Goal: Ask a question: Seek information or help from site administrators or community

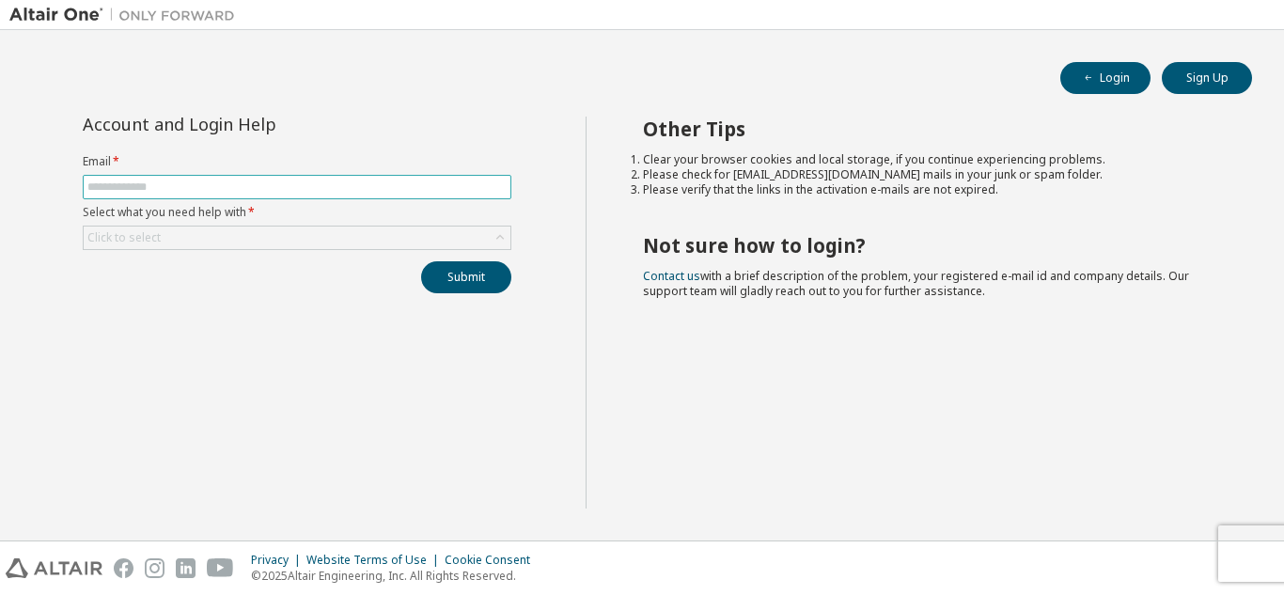
click at [421, 180] on input "text" at bounding box center [296, 187] width 419 height 15
type input "**********"
click at [410, 241] on div "Click to select" at bounding box center [297, 238] width 427 height 23
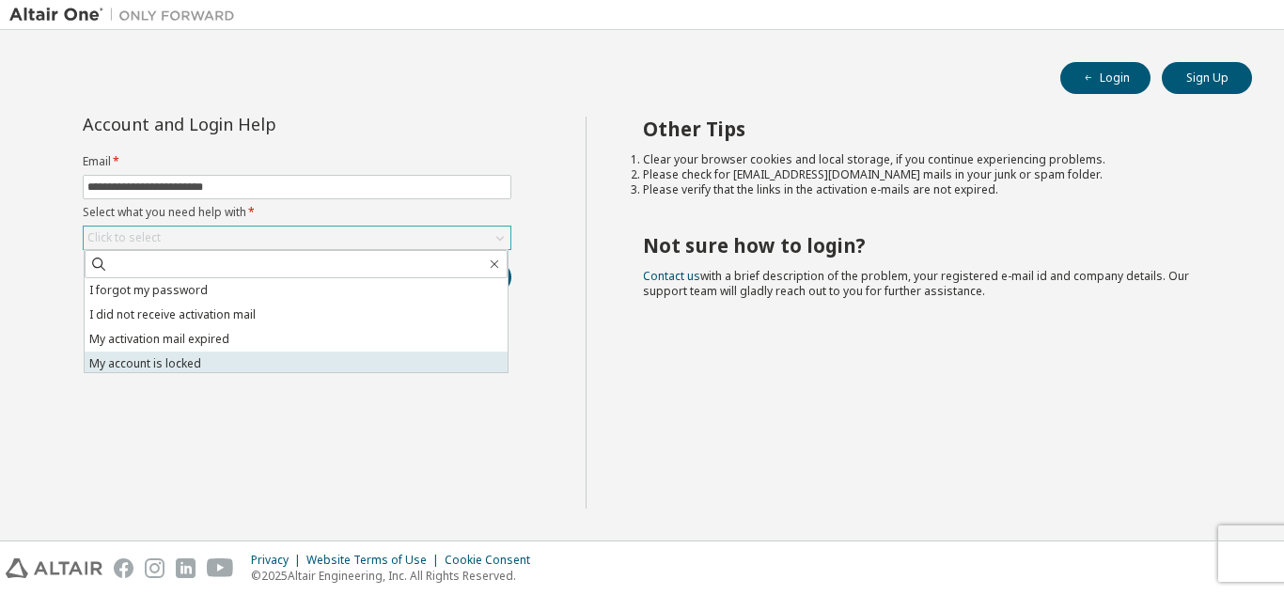
click at [375, 364] on li "My account is locked" at bounding box center [296, 364] width 423 height 24
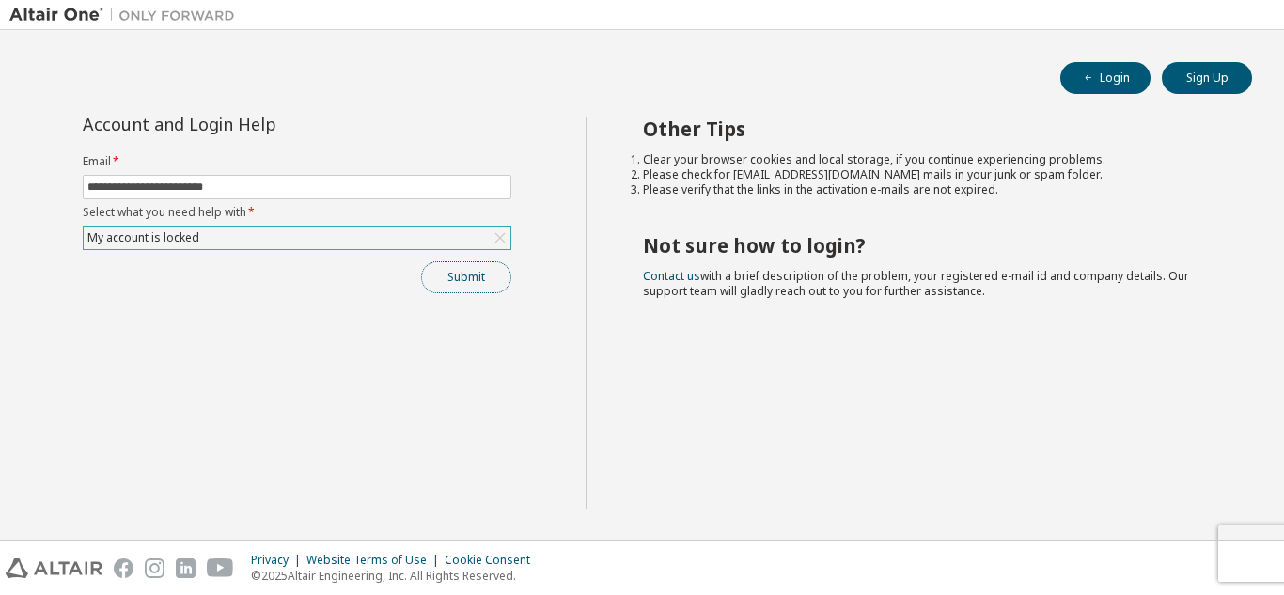
click at [484, 278] on button "Submit" at bounding box center [466, 277] width 90 height 32
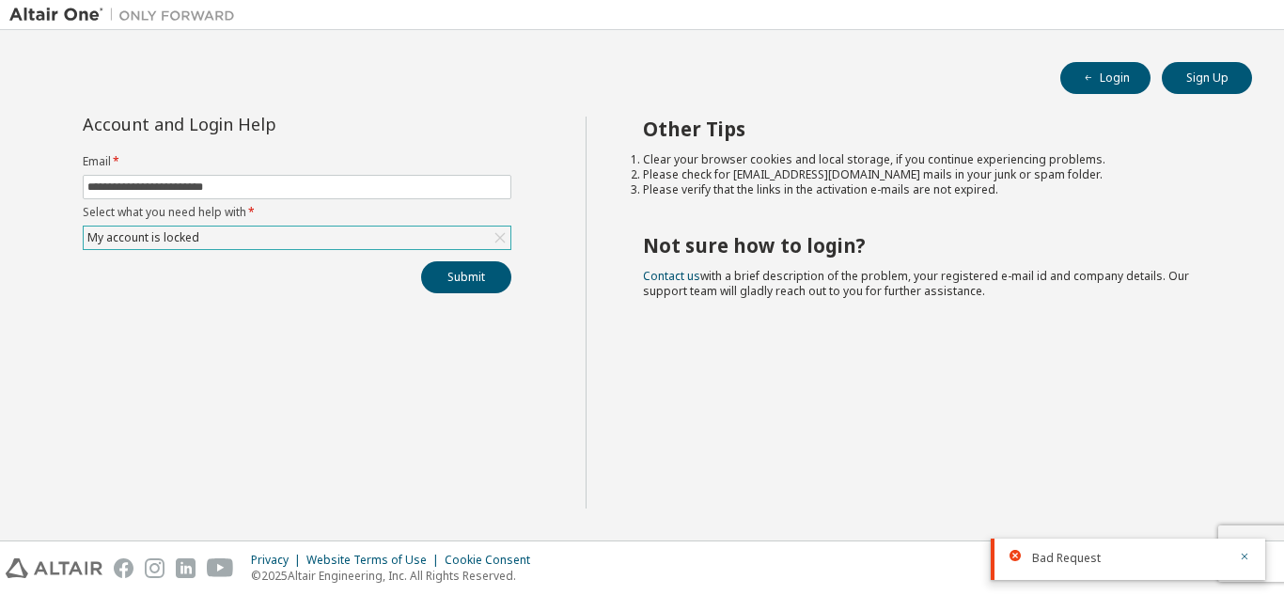
click at [475, 244] on div "My account is locked" at bounding box center [297, 238] width 427 height 23
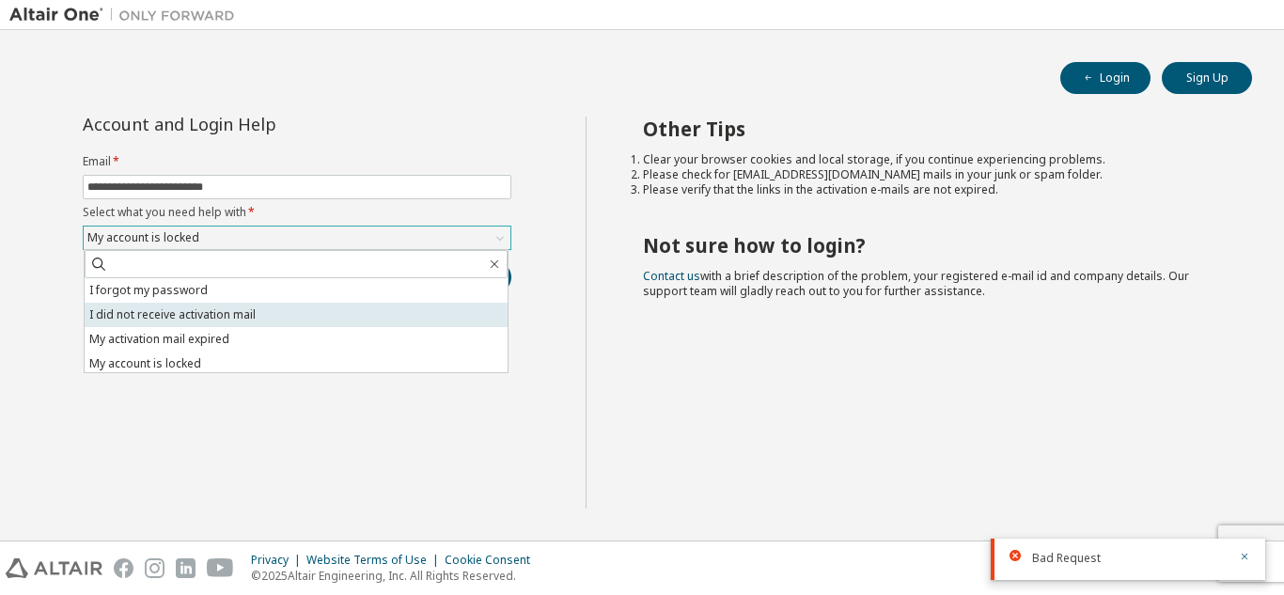
click at [428, 308] on li "I did not receive activation mail" at bounding box center [296, 315] width 423 height 24
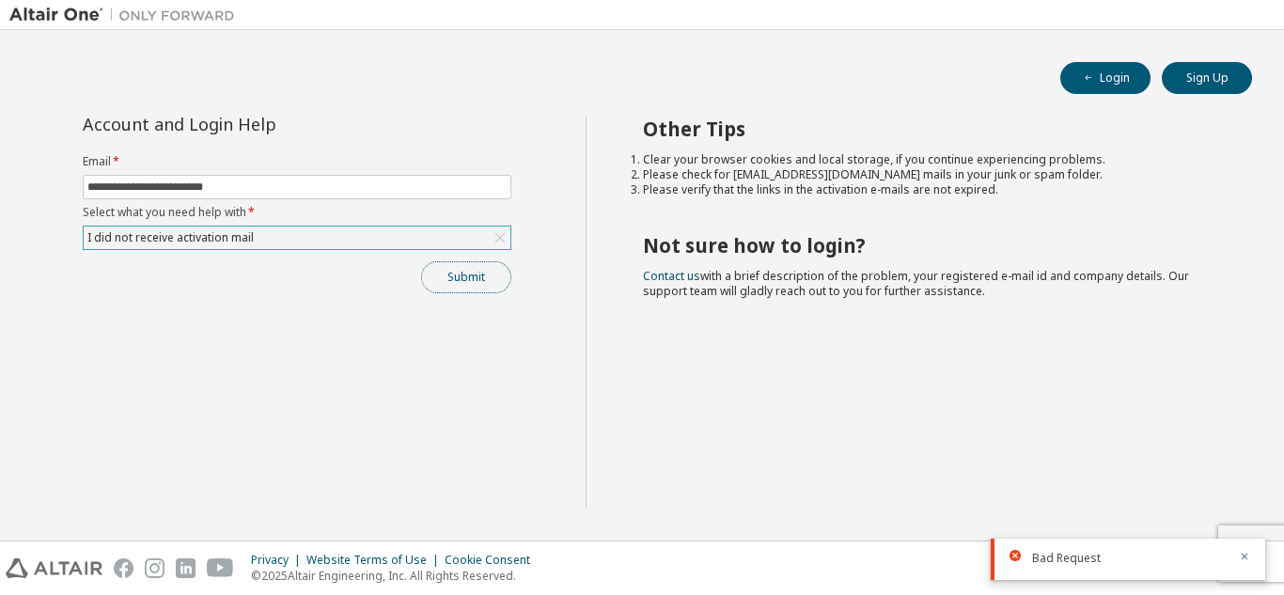
click at [507, 279] on button "Submit" at bounding box center [466, 277] width 90 height 32
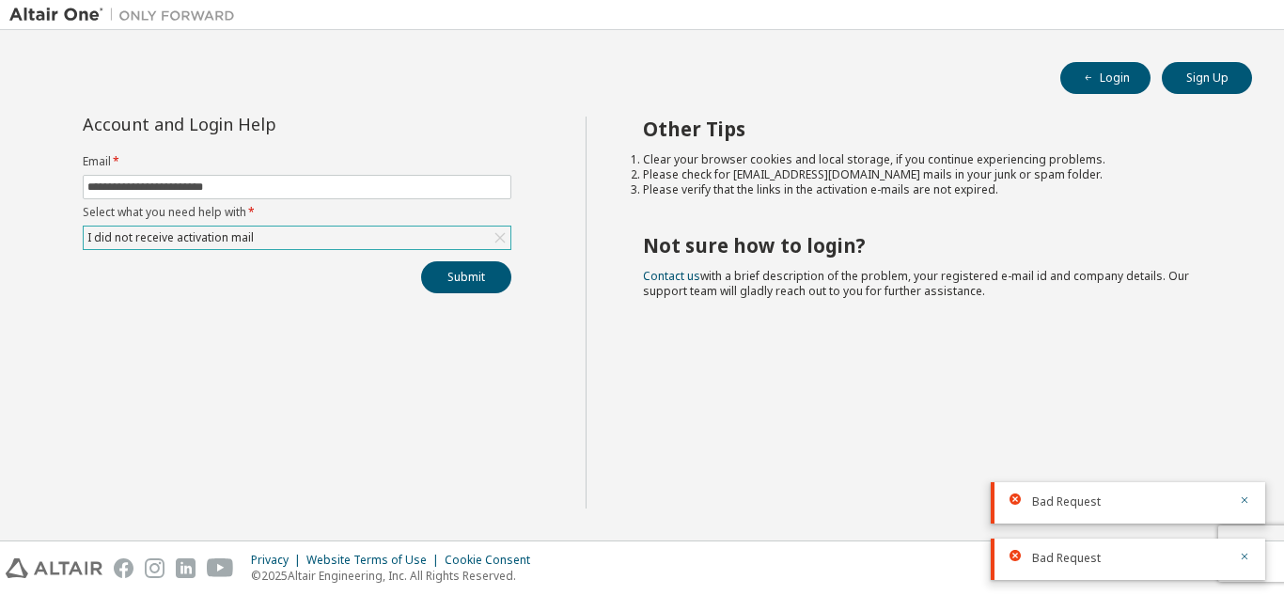
click at [459, 249] on div "I did not receive activation mail" at bounding box center [297, 238] width 429 height 24
click at [443, 245] on div "I did not receive activation mail" at bounding box center [297, 238] width 427 height 23
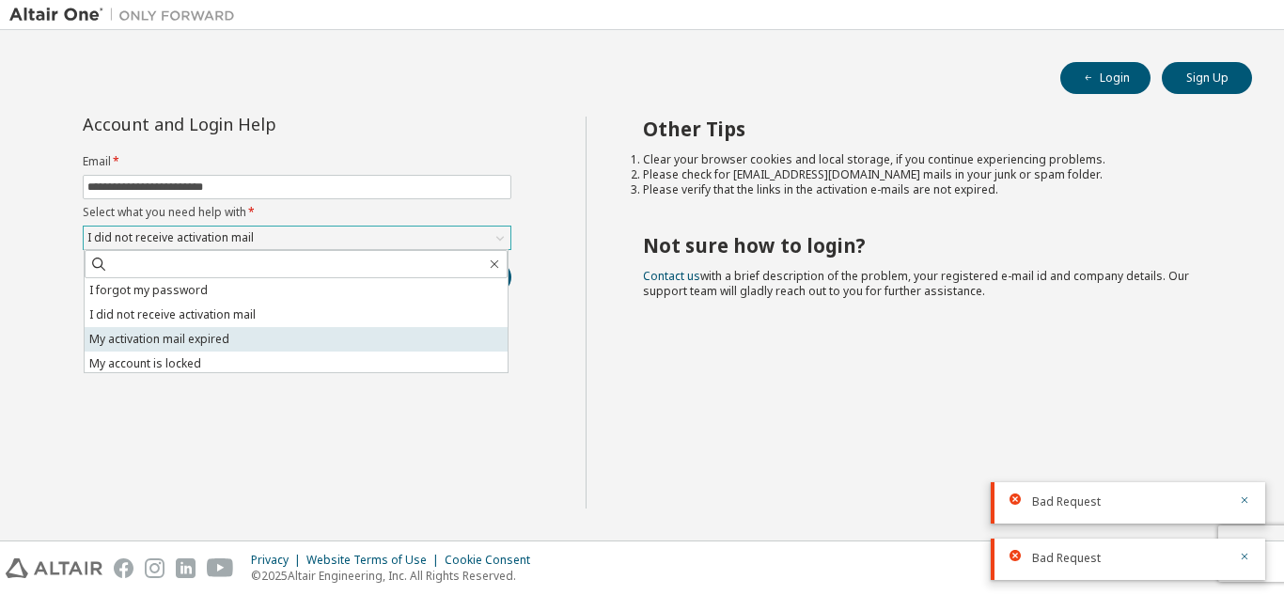
click at [336, 329] on li "My activation mail expired" at bounding box center [296, 339] width 423 height 24
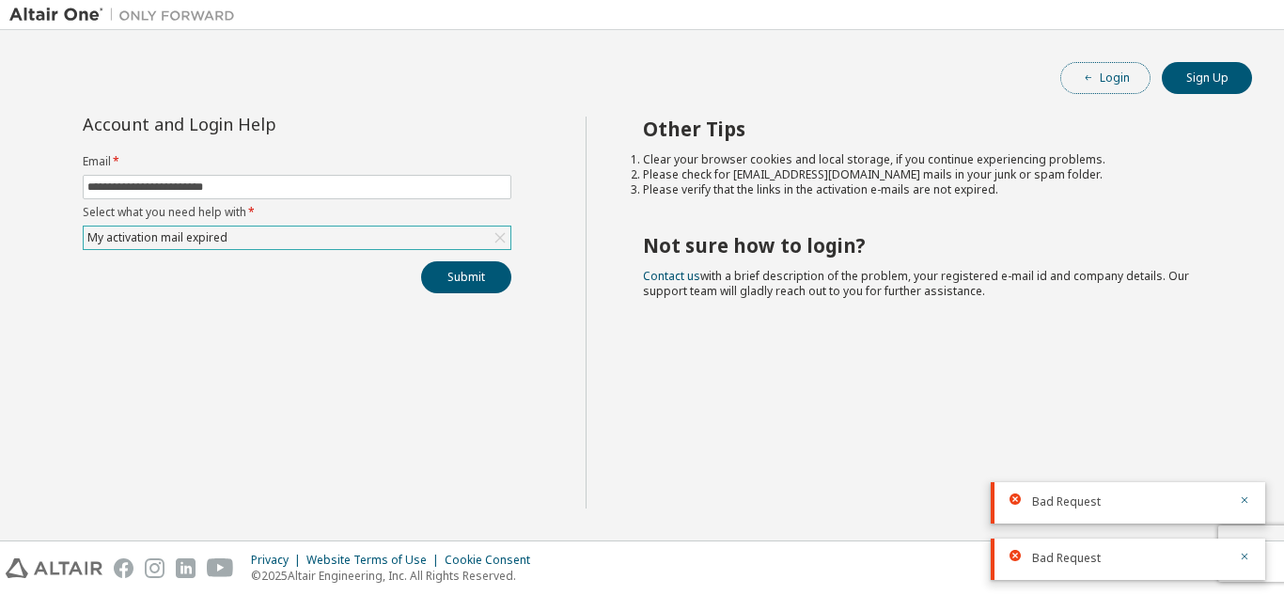
click at [1120, 77] on button "Login" at bounding box center [1105, 78] width 90 height 32
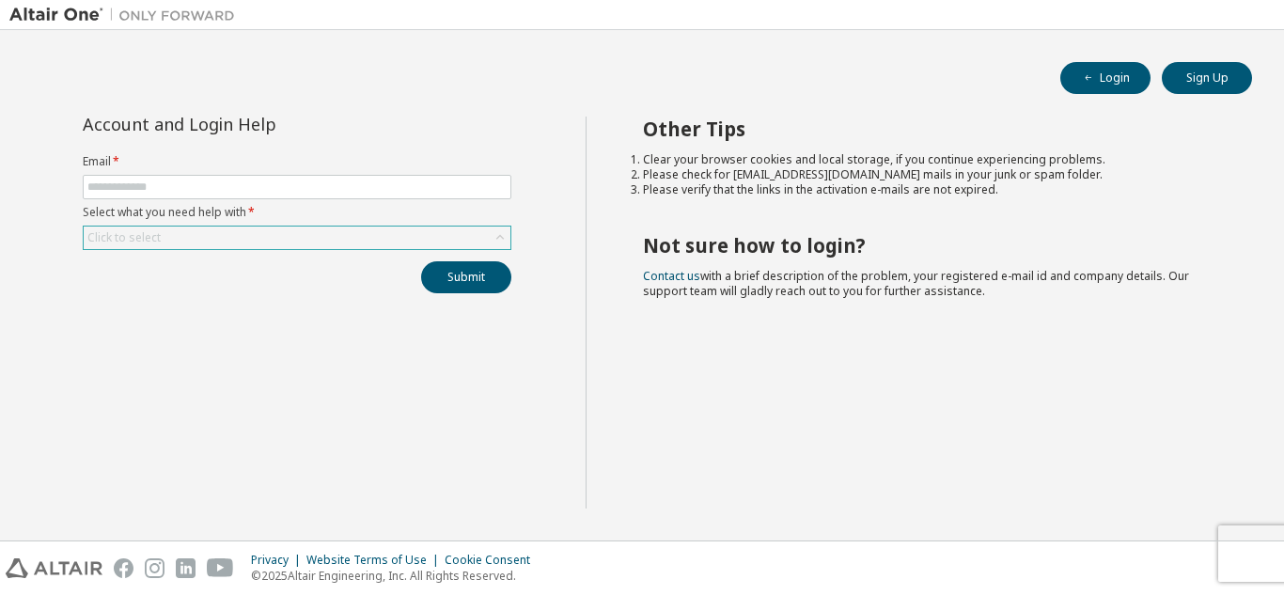
click at [360, 231] on div "Click to select" at bounding box center [297, 238] width 427 height 23
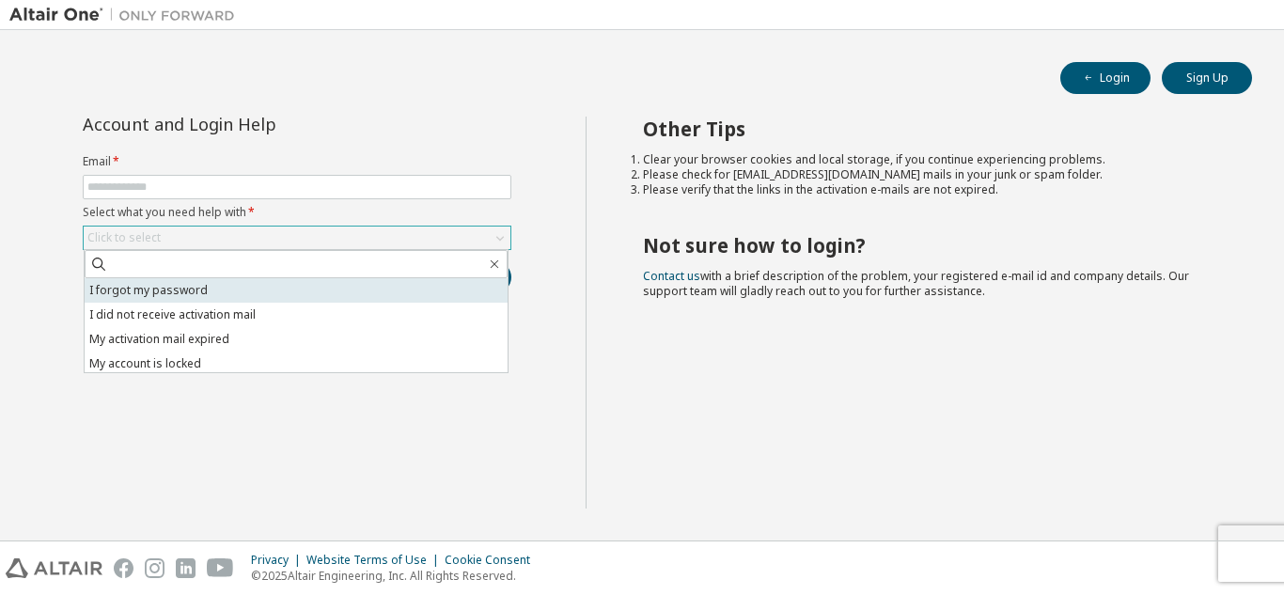
click at [295, 288] on li "I forgot my password" at bounding box center [296, 290] width 423 height 24
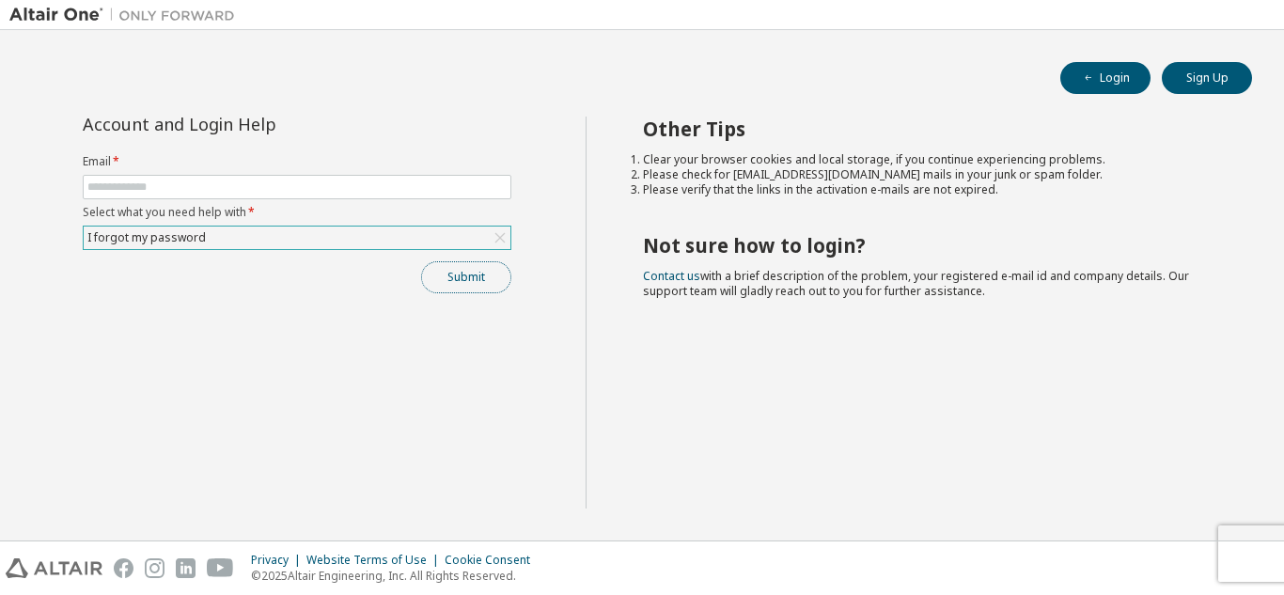
click at [465, 279] on button "Submit" at bounding box center [466, 277] width 90 height 32
click at [181, 180] on input "text" at bounding box center [296, 187] width 419 height 15
type input "**********"
click at [482, 277] on button "Submit" at bounding box center [466, 277] width 90 height 32
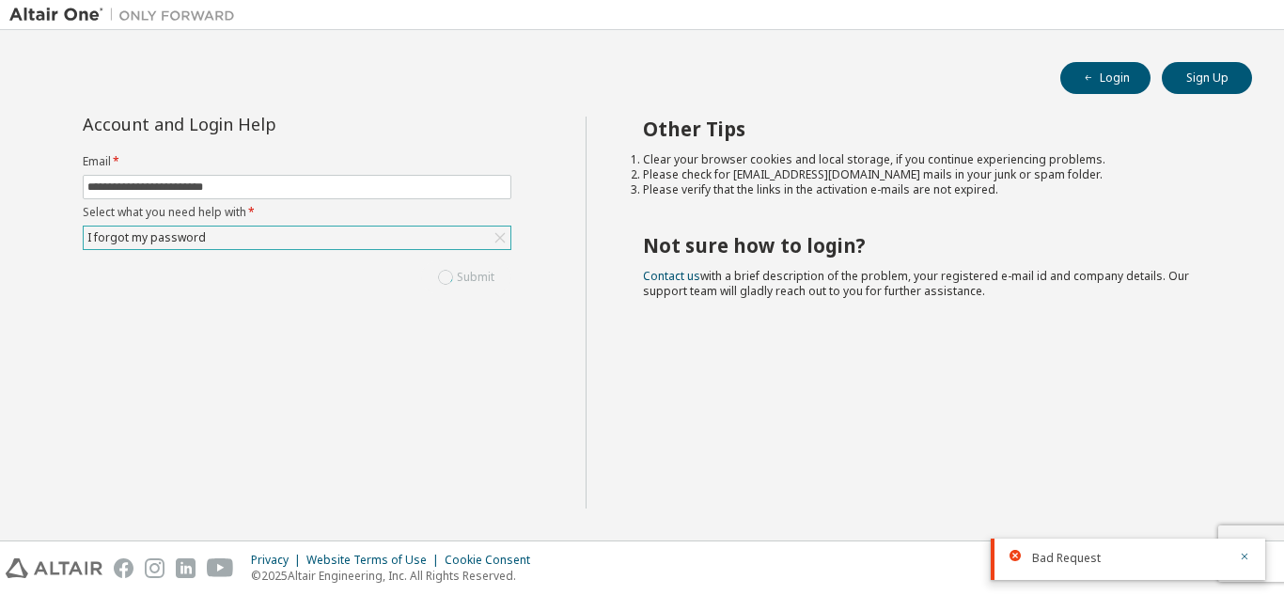
click at [482, 277] on div "Submit" at bounding box center [297, 277] width 429 height 32
click at [482, 277] on button "Submit" at bounding box center [466, 277] width 90 height 32
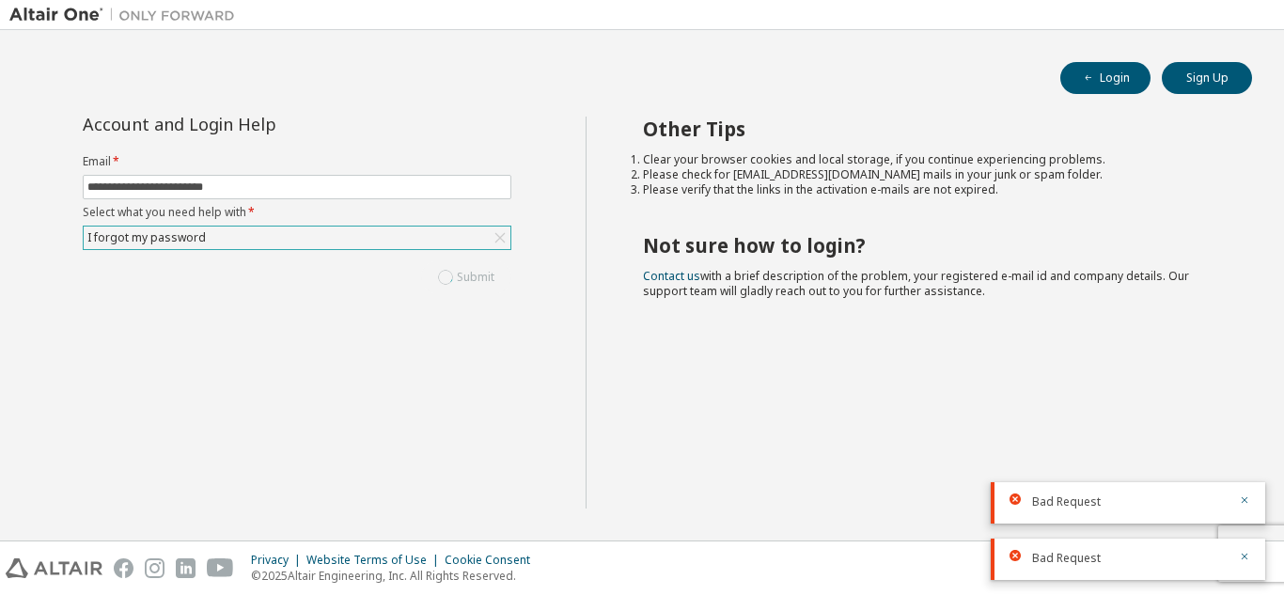
click at [482, 277] on div "Submit" at bounding box center [297, 277] width 429 height 32
click at [482, 277] on button "Submit" at bounding box center [466, 277] width 90 height 32
click at [482, 277] on div "Submit" at bounding box center [297, 277] width 429 height 32
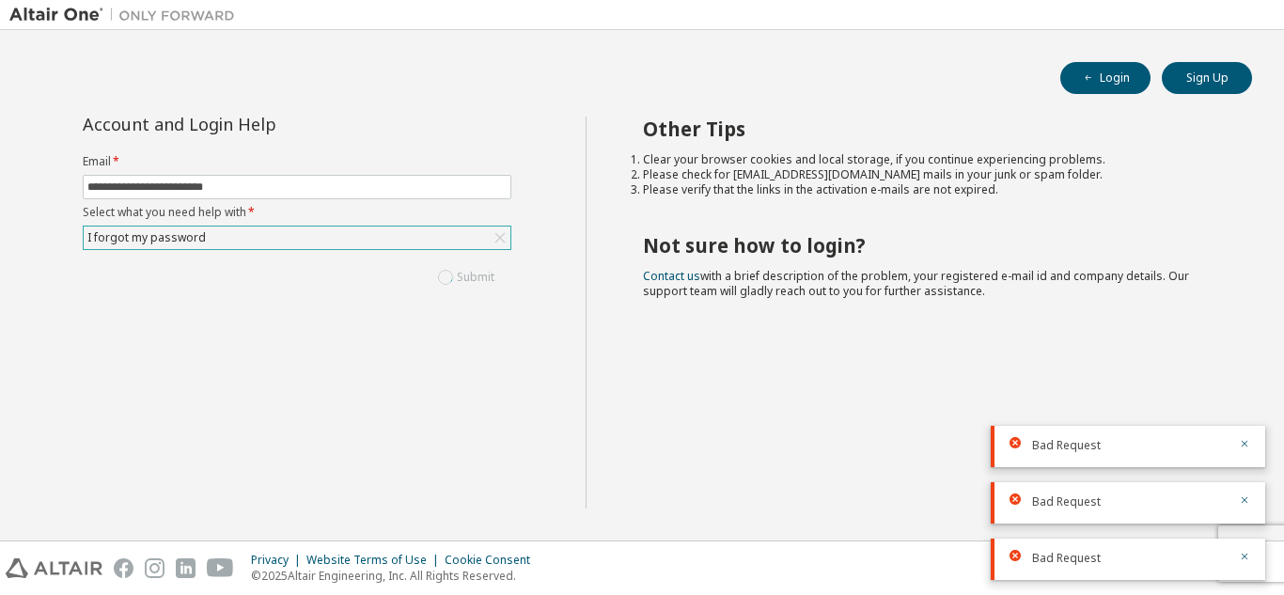
click at [482, 277] on div "Submit" at bounding box center [297, 277] width 429 height 32
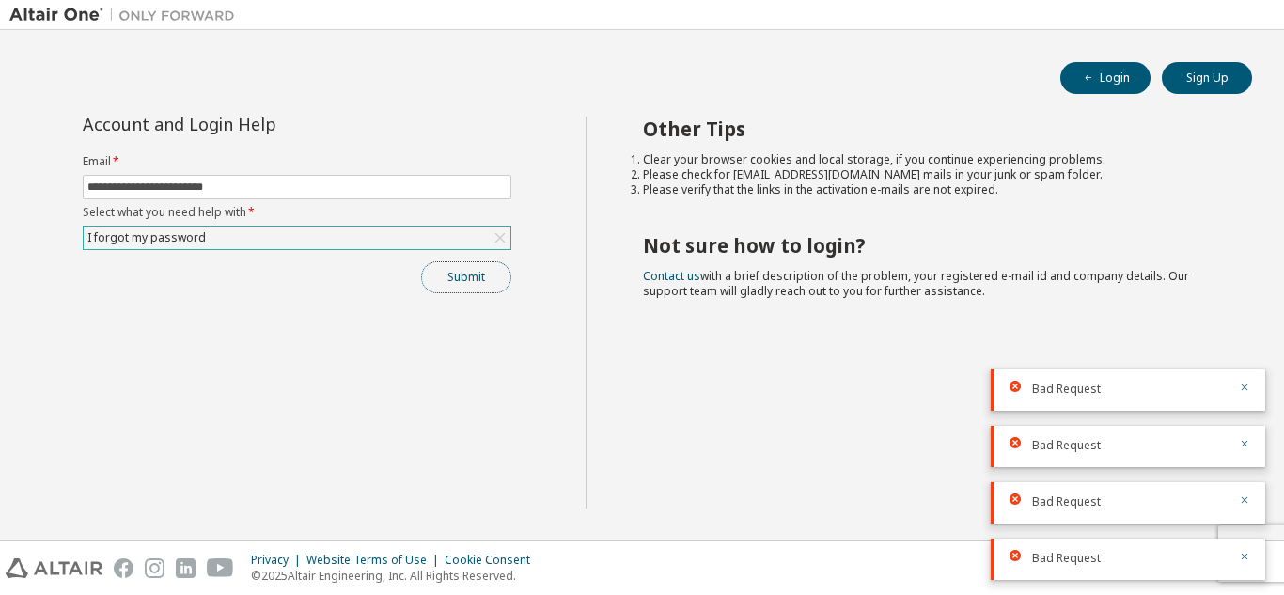
click at [482, 277] on button "Submit" at bounding box center [466, 277] width 90 height 32
click at [482, 277] on div "Submit" at bounding box center [297, 277] width 429 height 32
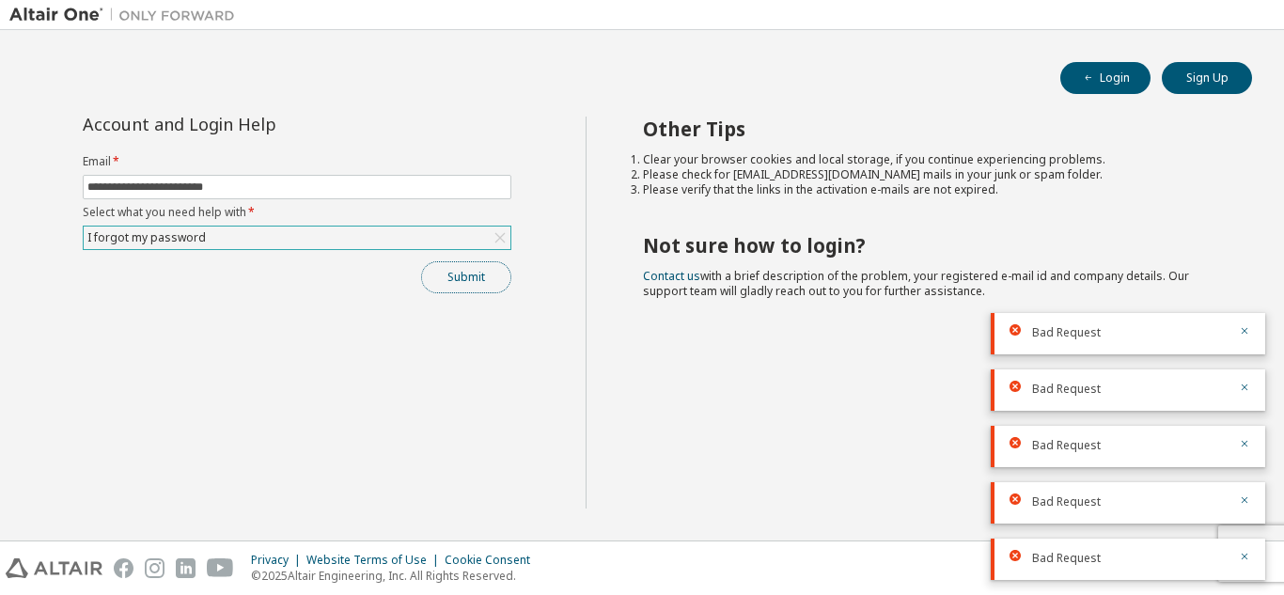
click at [482, 277] on button "Submit" at bounding box center [466, 277] width 90 height 32
click at [482, 277] on div "Submit" at bounding box center [297, 277] width 429 height 32
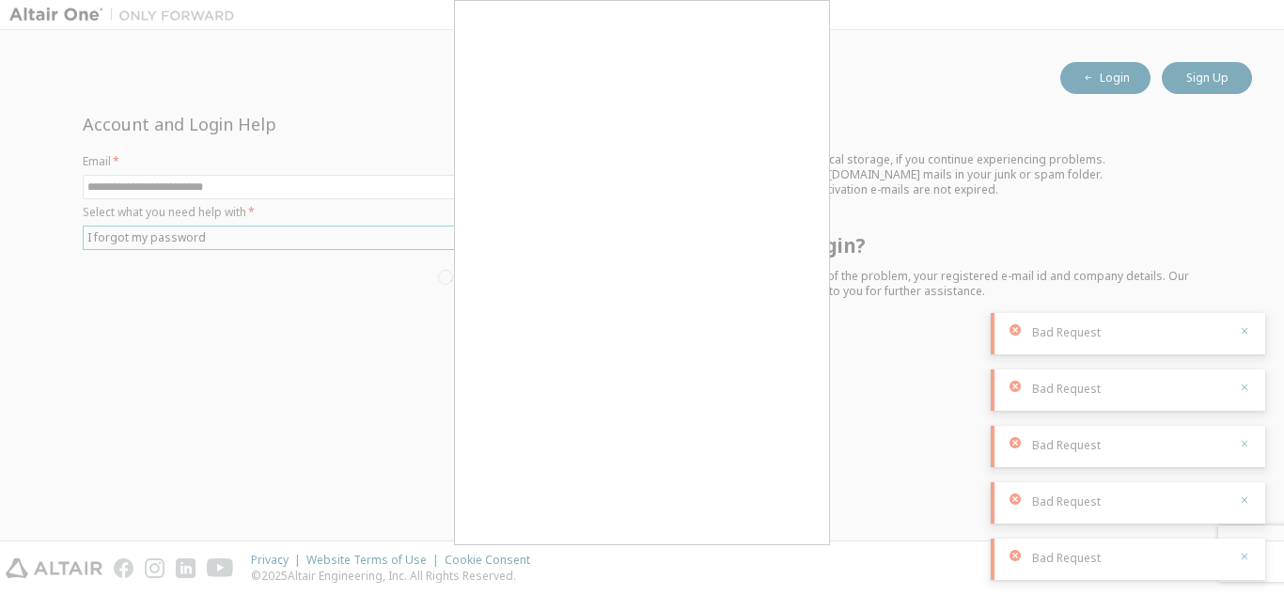
click at [482, 277] on div "Submit" at bounding box center [297, 277] width 429 height 32
